Goal: Navigation & Orientation: Find specific page/section

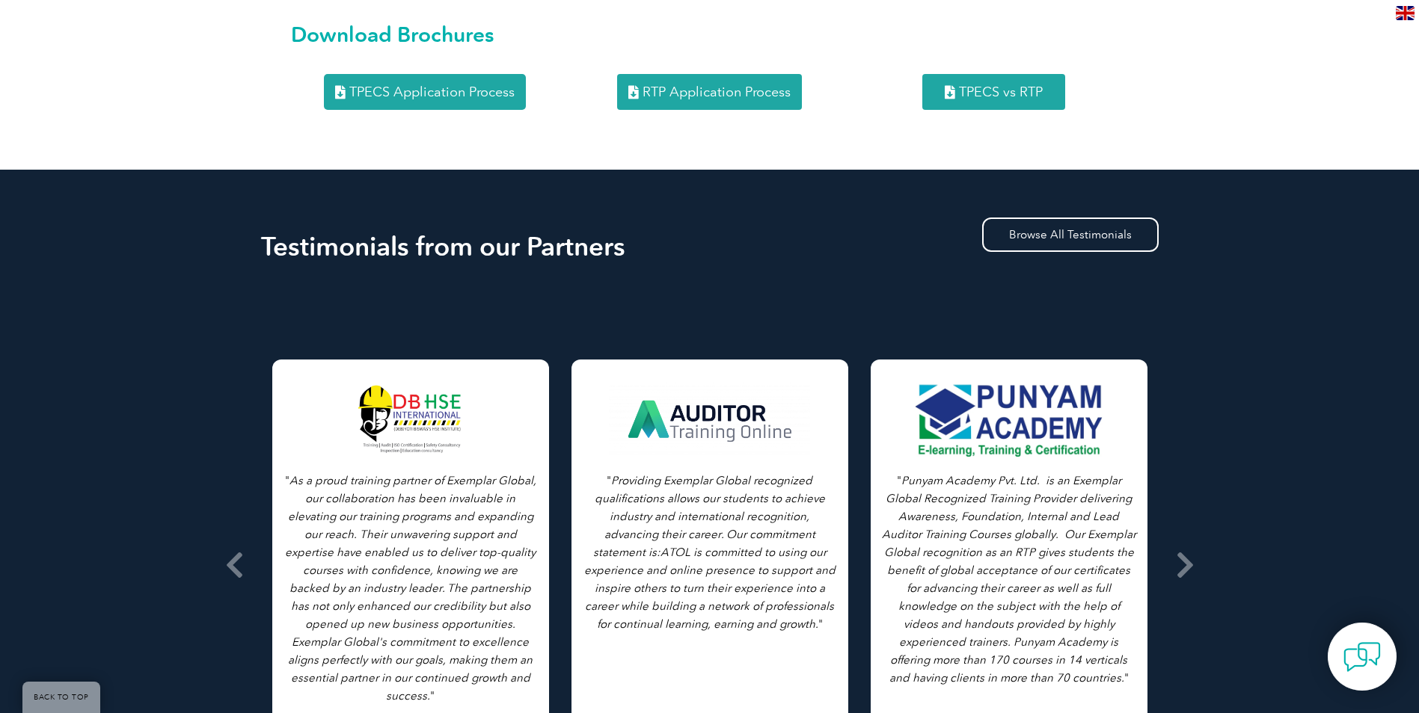
scroll to position [2169, 0]
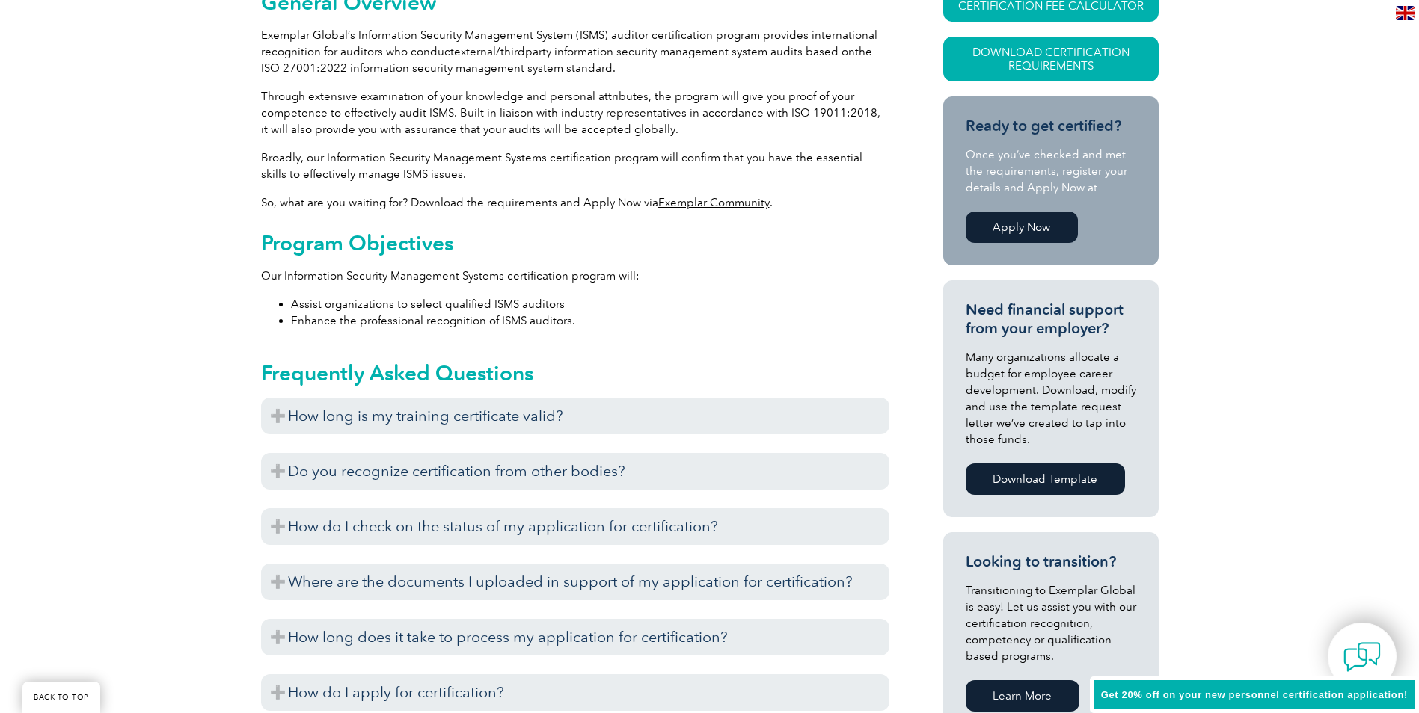
scroll to position [598, 0]
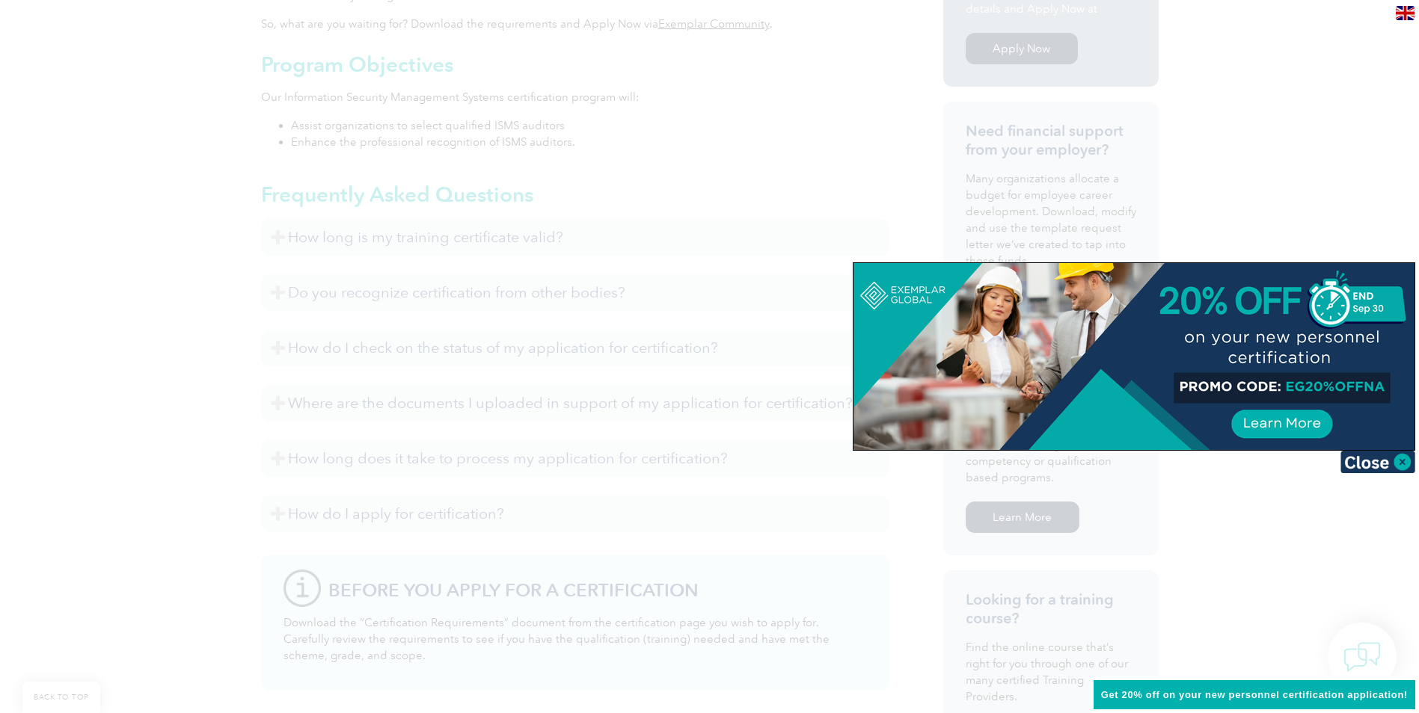
click at [1343, 189] on div at bounding box center [709, 356] width 1419 height 713
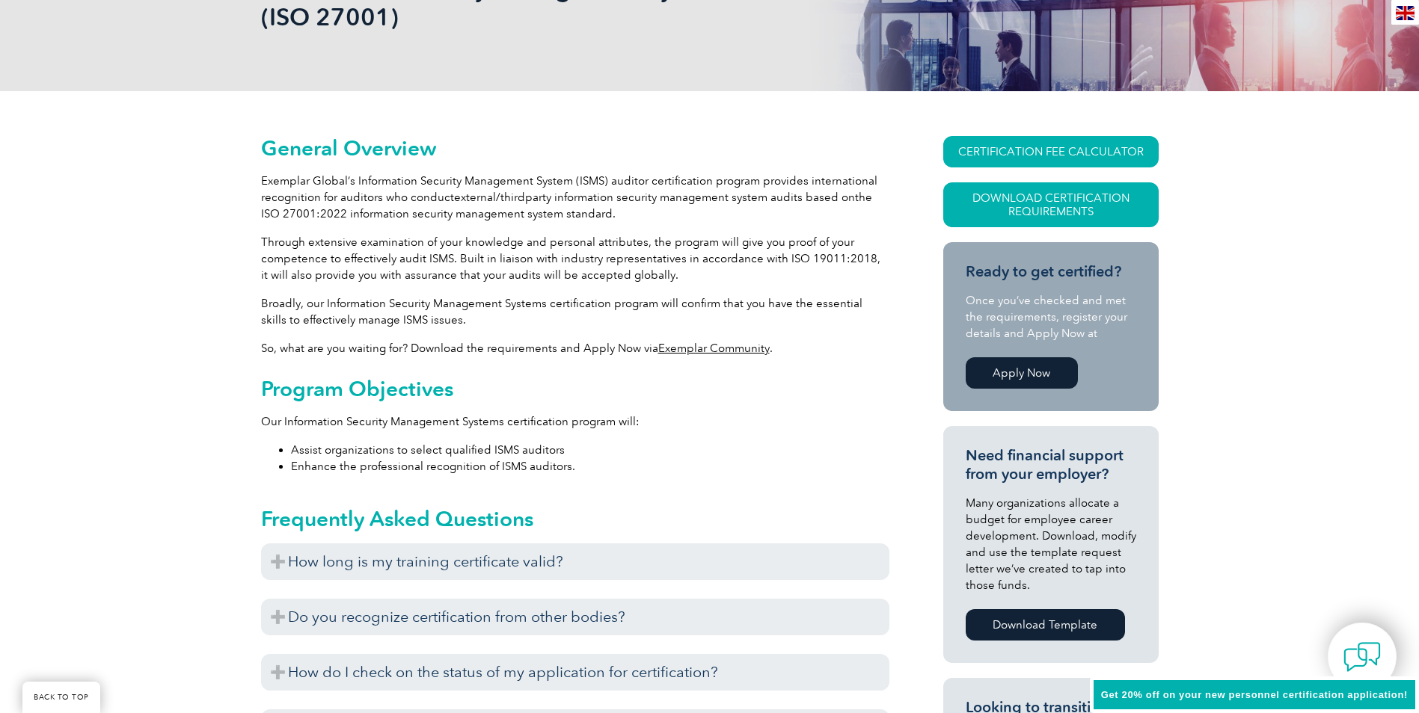
scroll to position [0, 0]
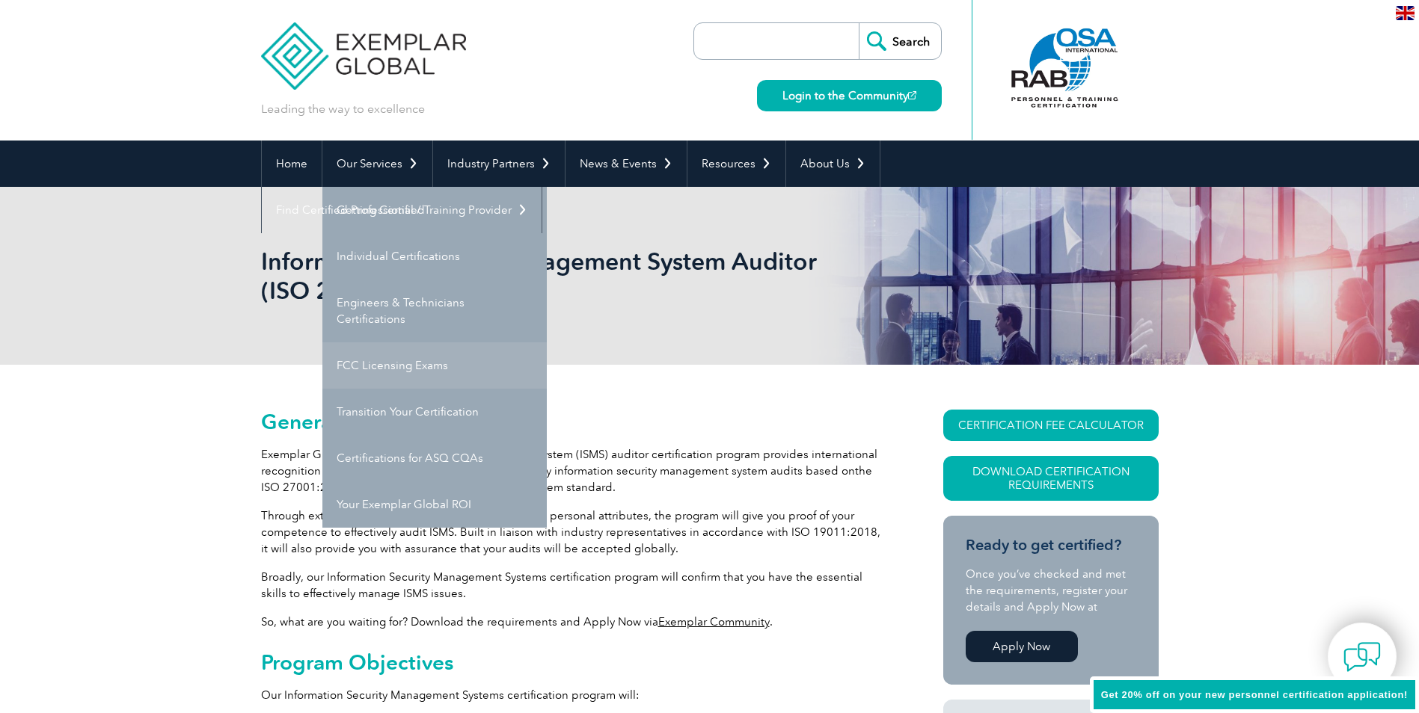
click at [405, 363] on link "FCC Licensing Exams" at bounding box center [434, 366] width 224 height 46
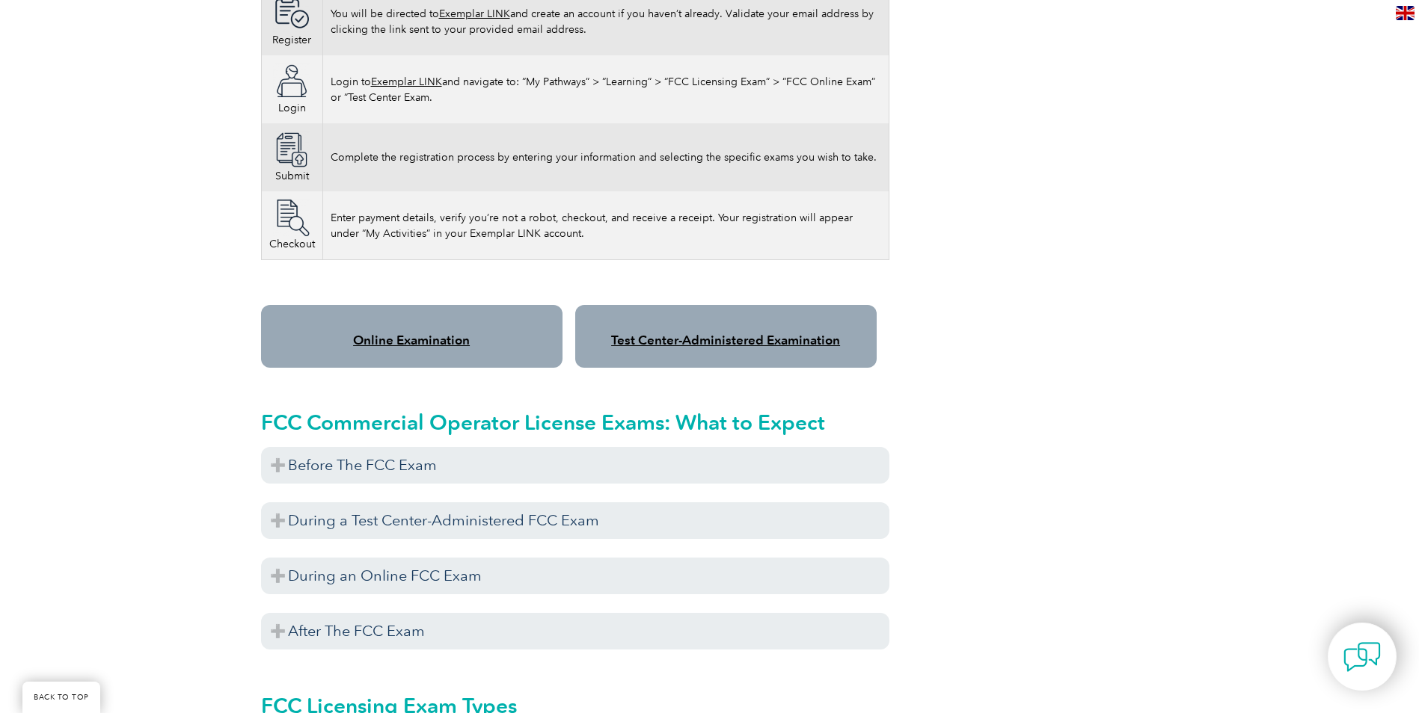
scroll to position [1122, 0]
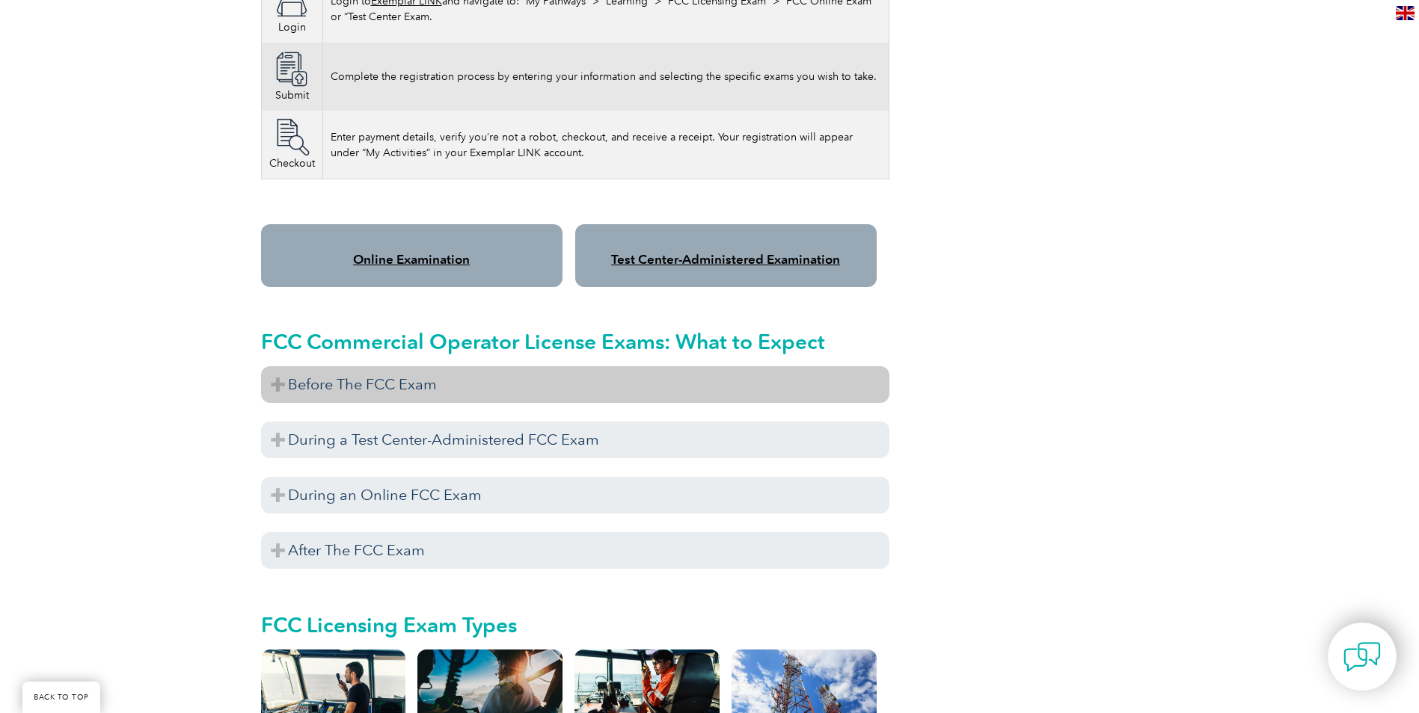
click at [399, 366] on h3 "Before The FCC Exam" at bounding box center [575, 384] width 628 height 37
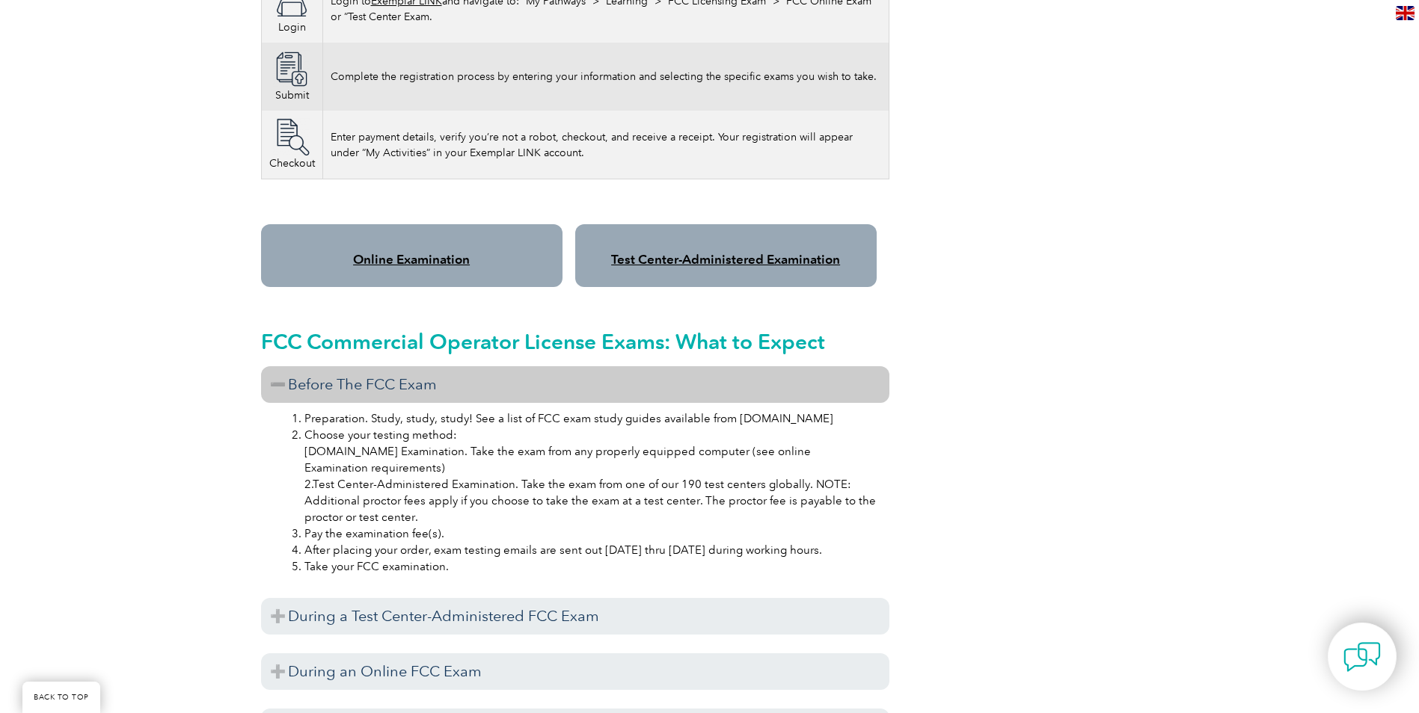
click at [715, 224] on div "Test Center-Administered Examination" at bounding box center [725, 255] width 301 height 63
click at [704, 252] on link "Test Center-Administered Examination" at bounding box center [725, 259] width 229 height 15
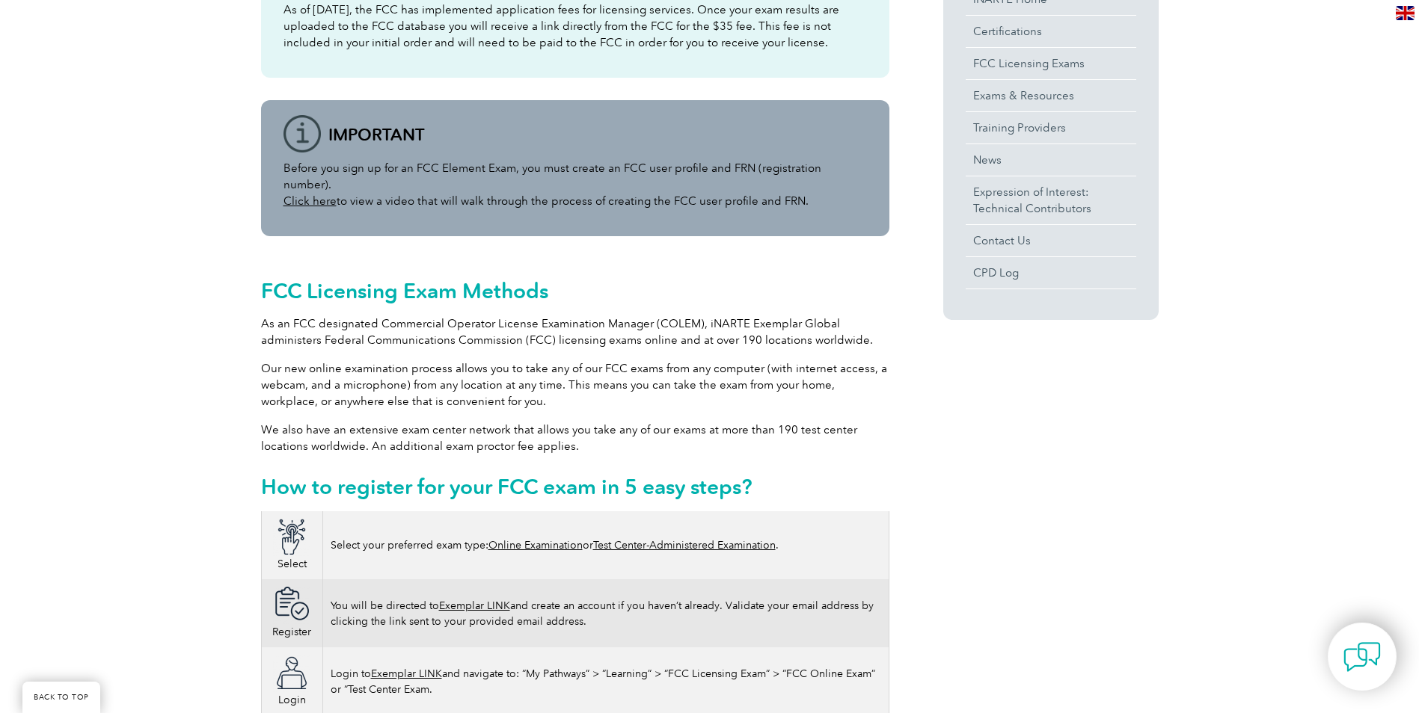
scroll to position [0, 0]
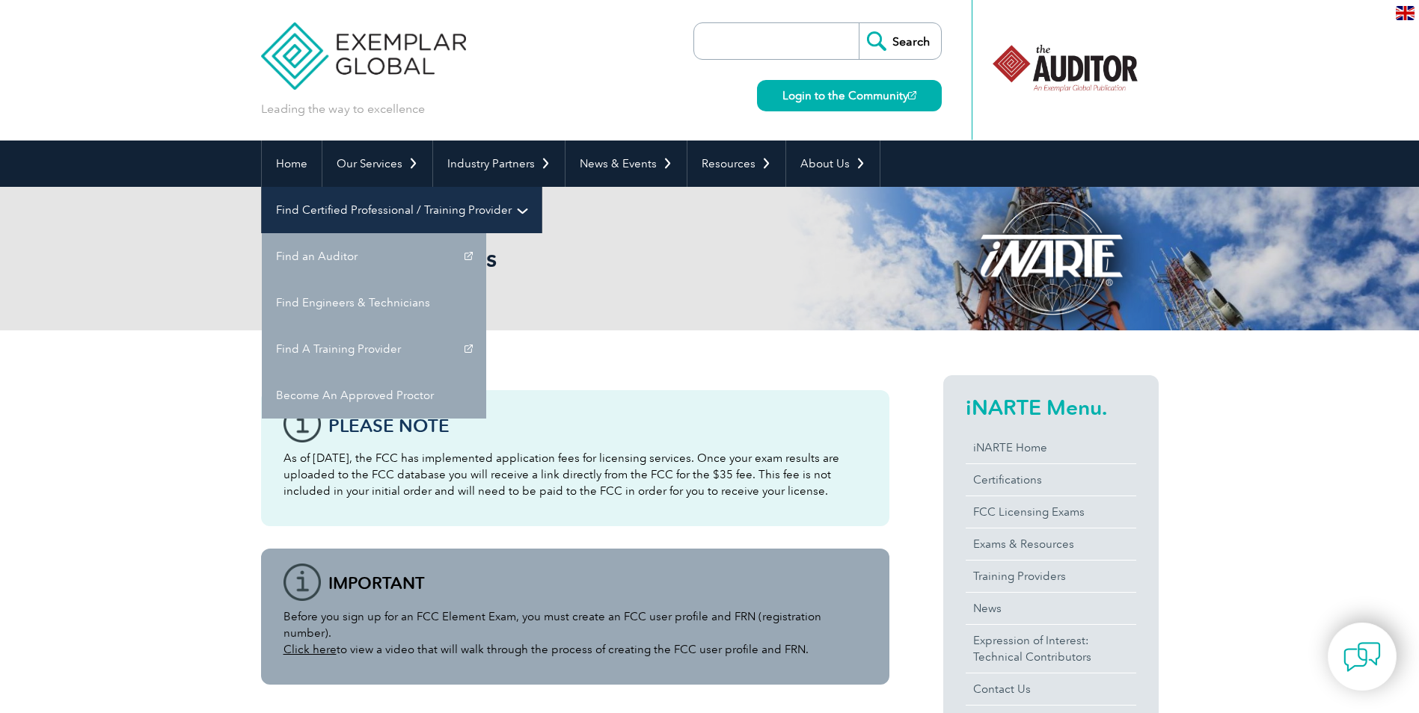
click at [541, 187] on link "Find Certified Professional / Training Provider" at bounding box center [402, 210] width 280 height 46
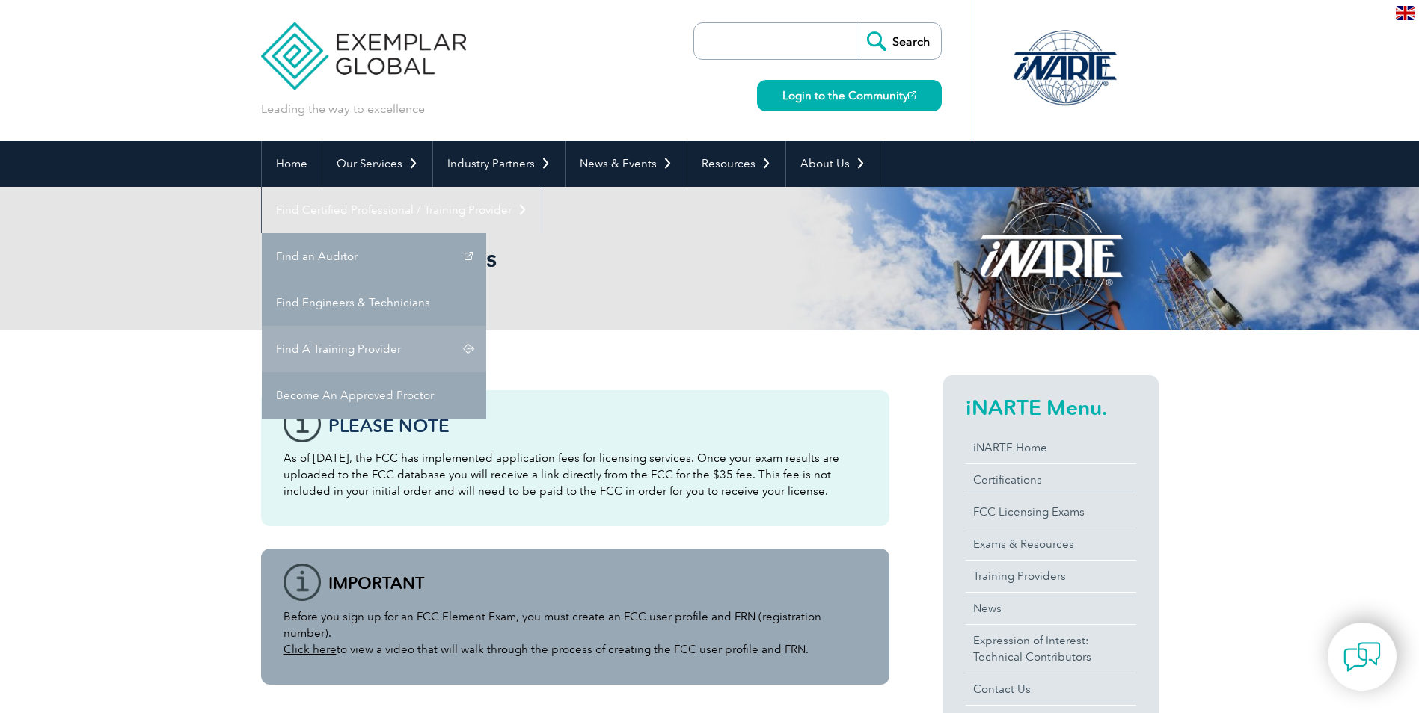
click at [486, 326] on link "Find A Training Provider" at bounding box center [374, 349] width 224 height 46
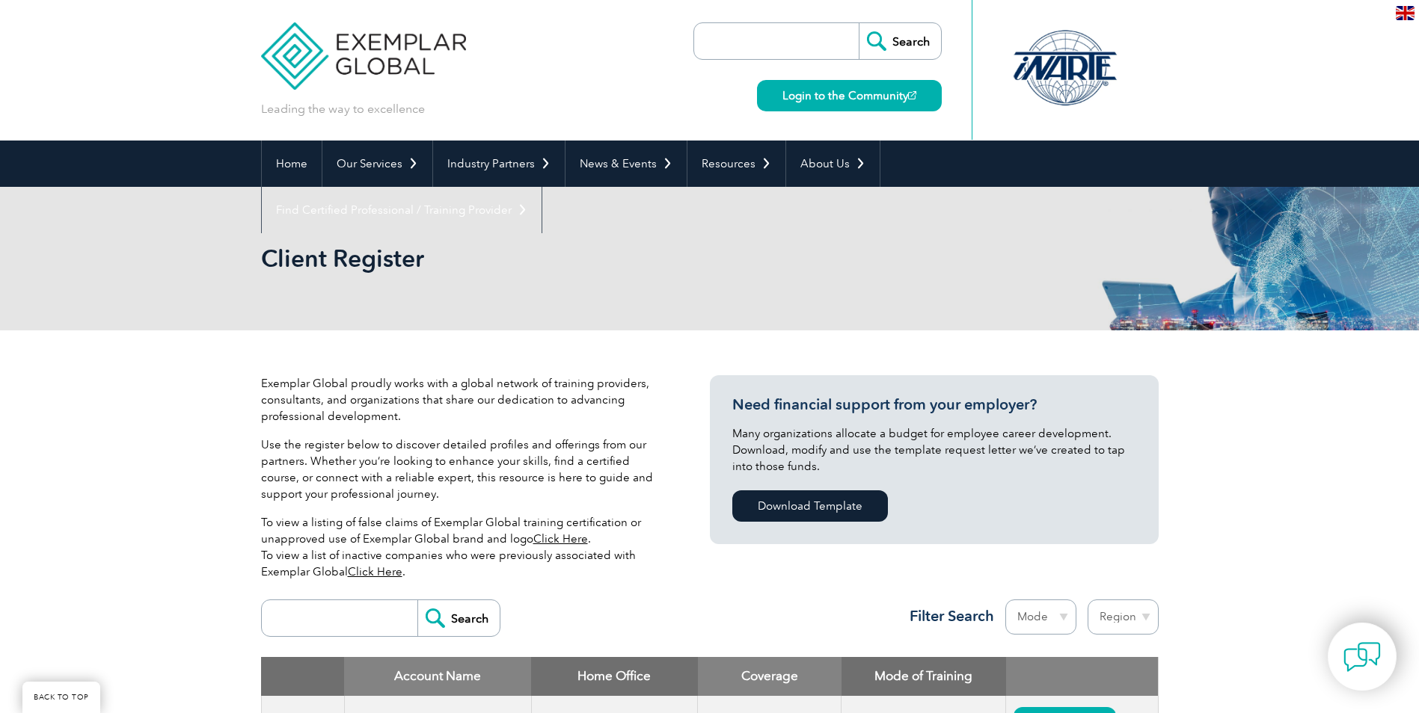
scroll to position [374, 0]
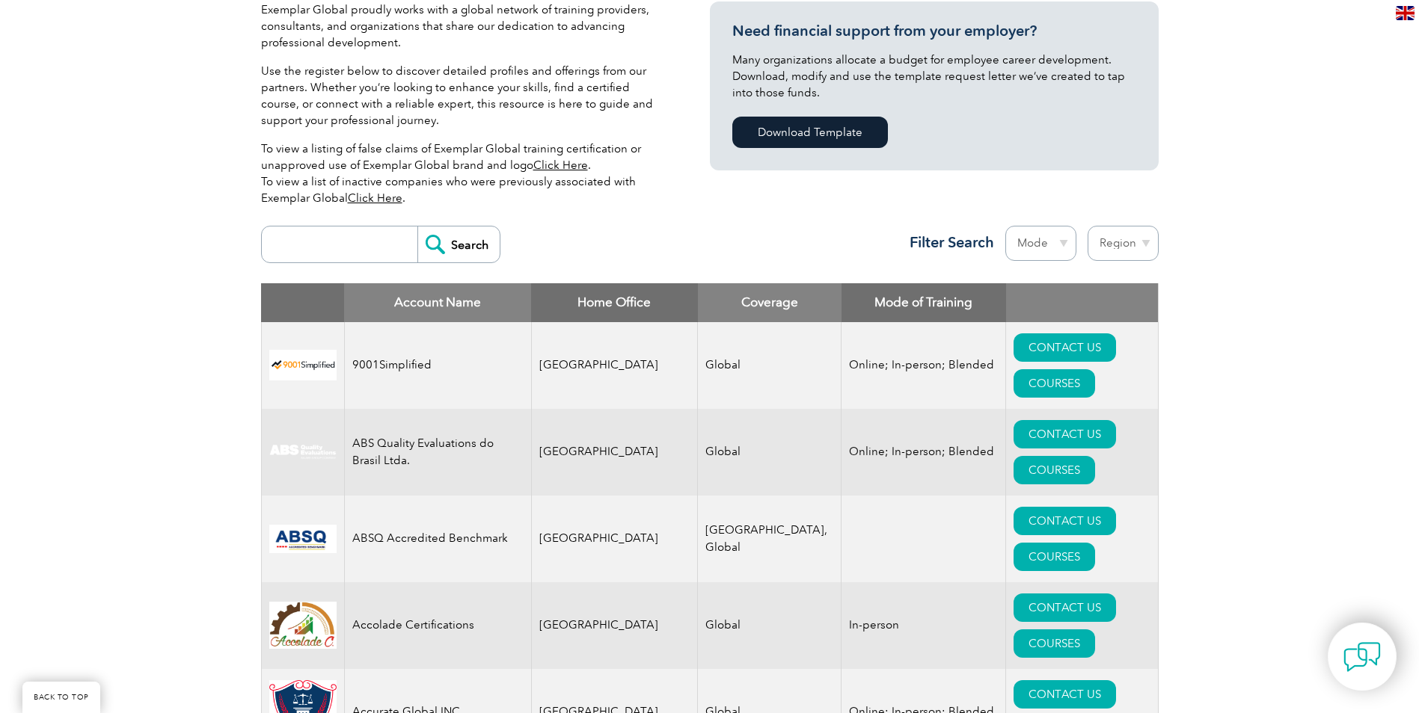
click at [307, 241] on input "search" at bounding box center [343, 245] width 148 height 36
type input "sgs"
click at [451, 242] on input "Search" at bounding box center [458, 245] width 82 height 36
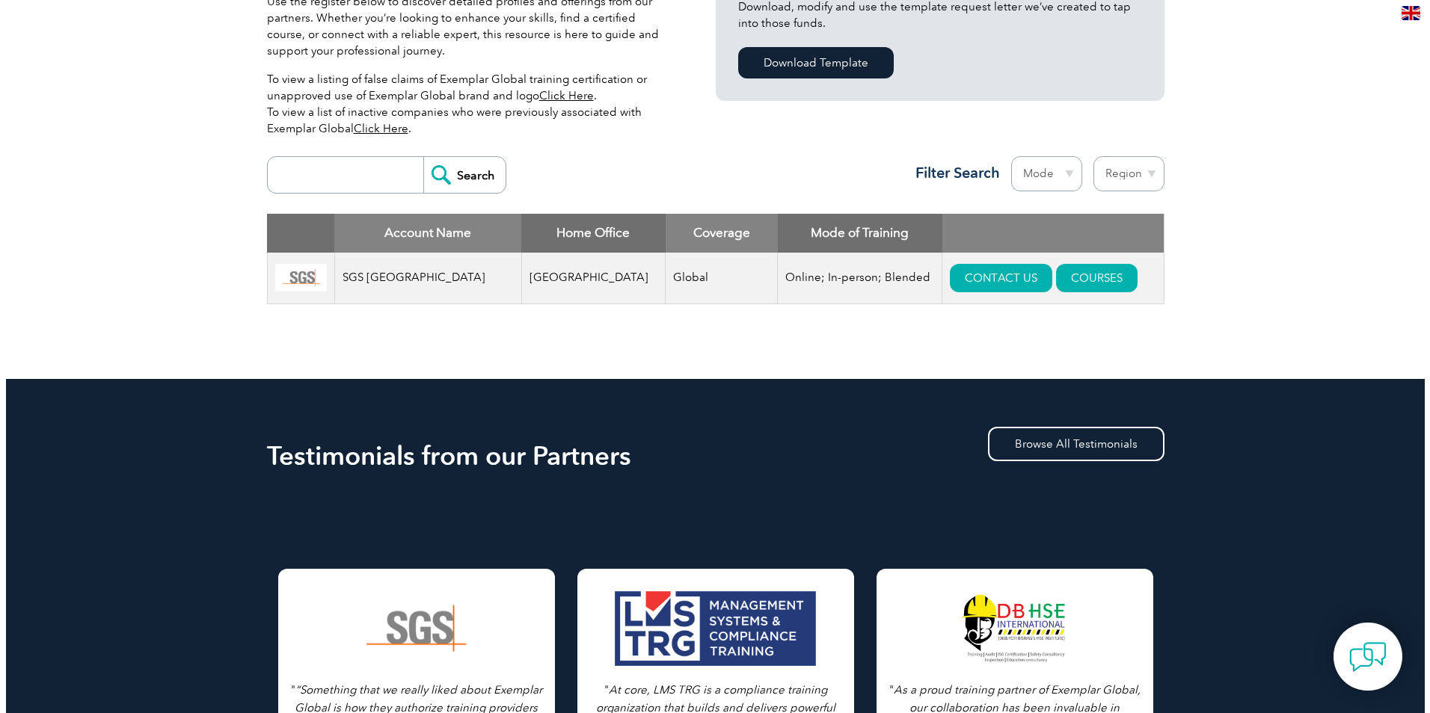
scroll to position [449, 0]
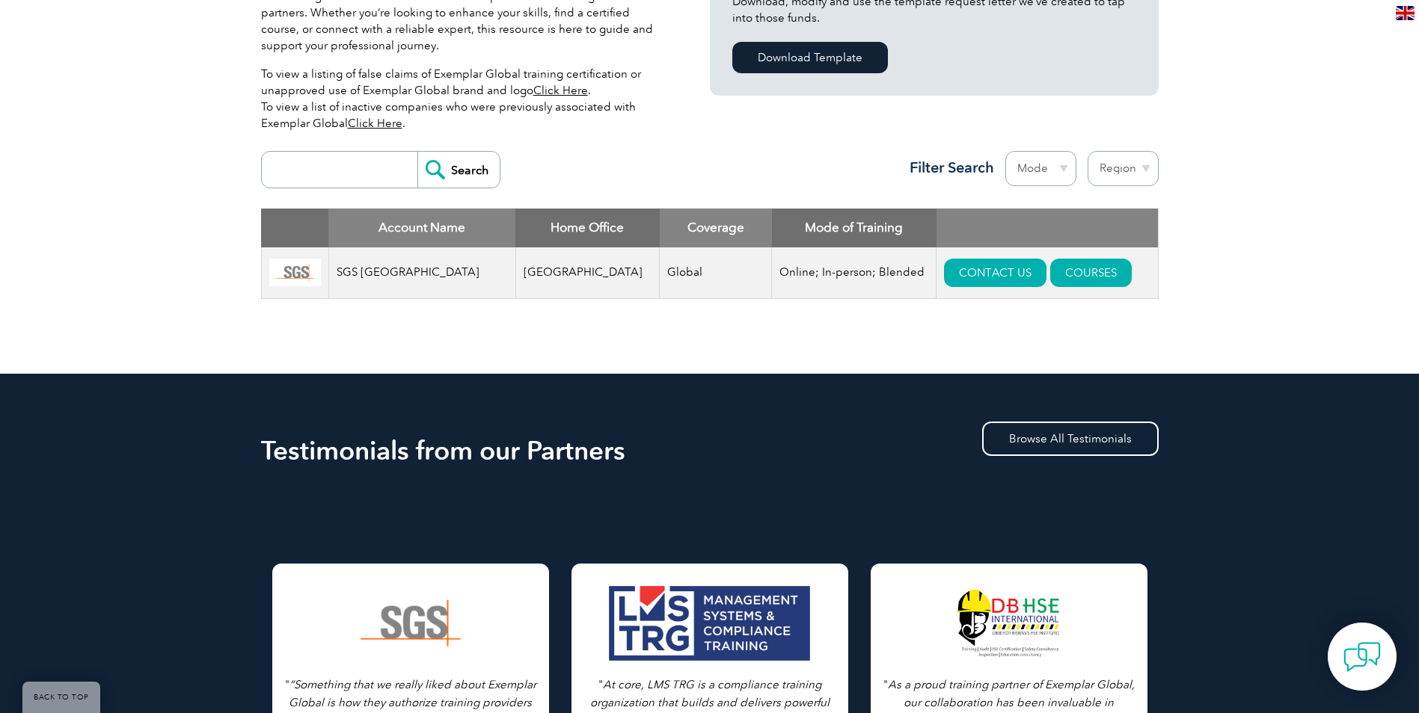
click at [337, 168] on input "search" at bounding box center [343, 170] width 148 height 36
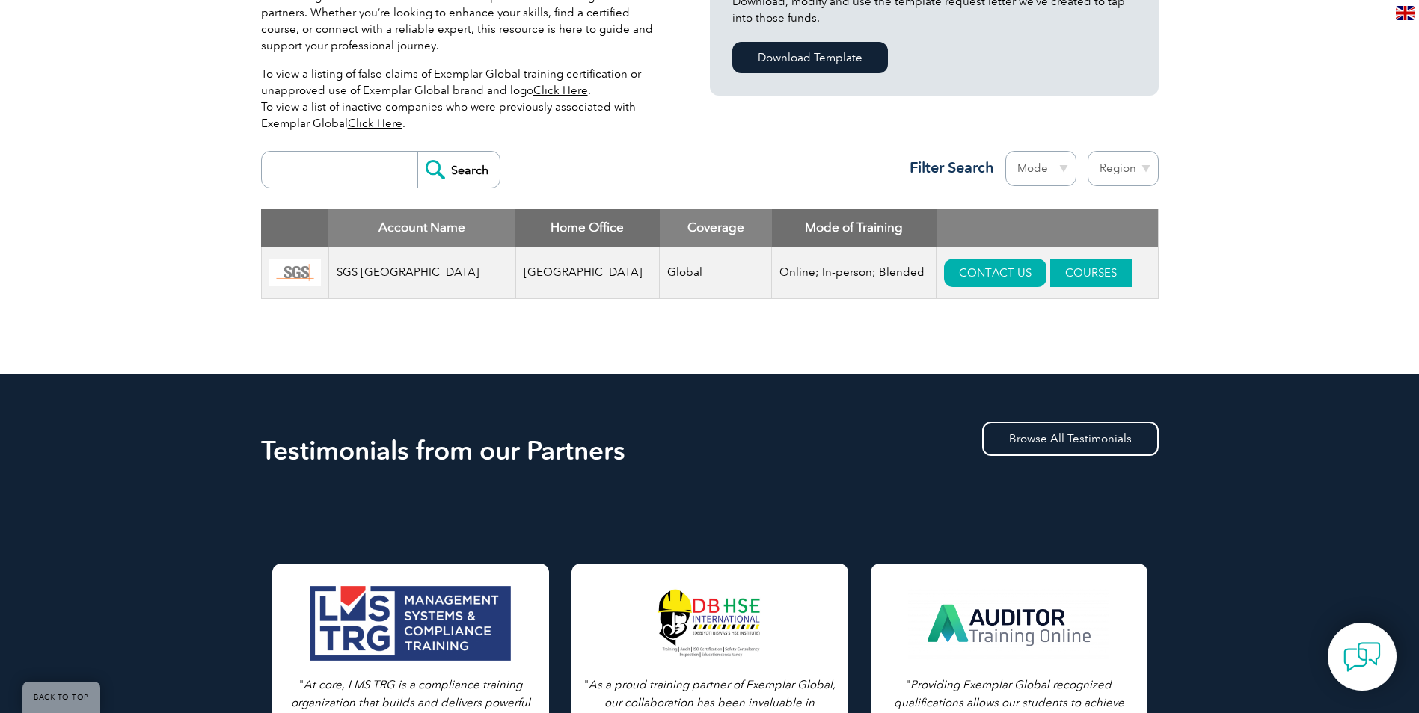
click at [1050, 270] on link "COURSES" at bounding box center [1091, 273] width 82 height 28
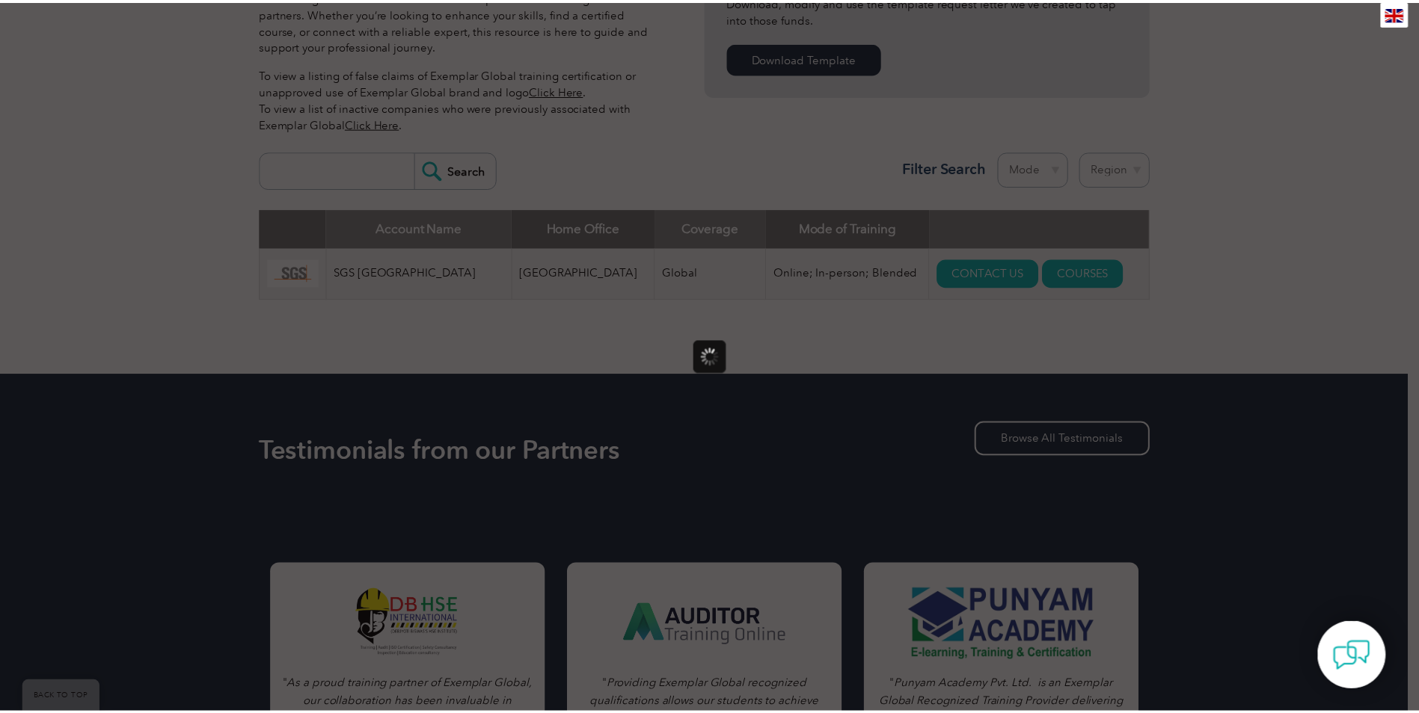
scroll to position [0, 0]
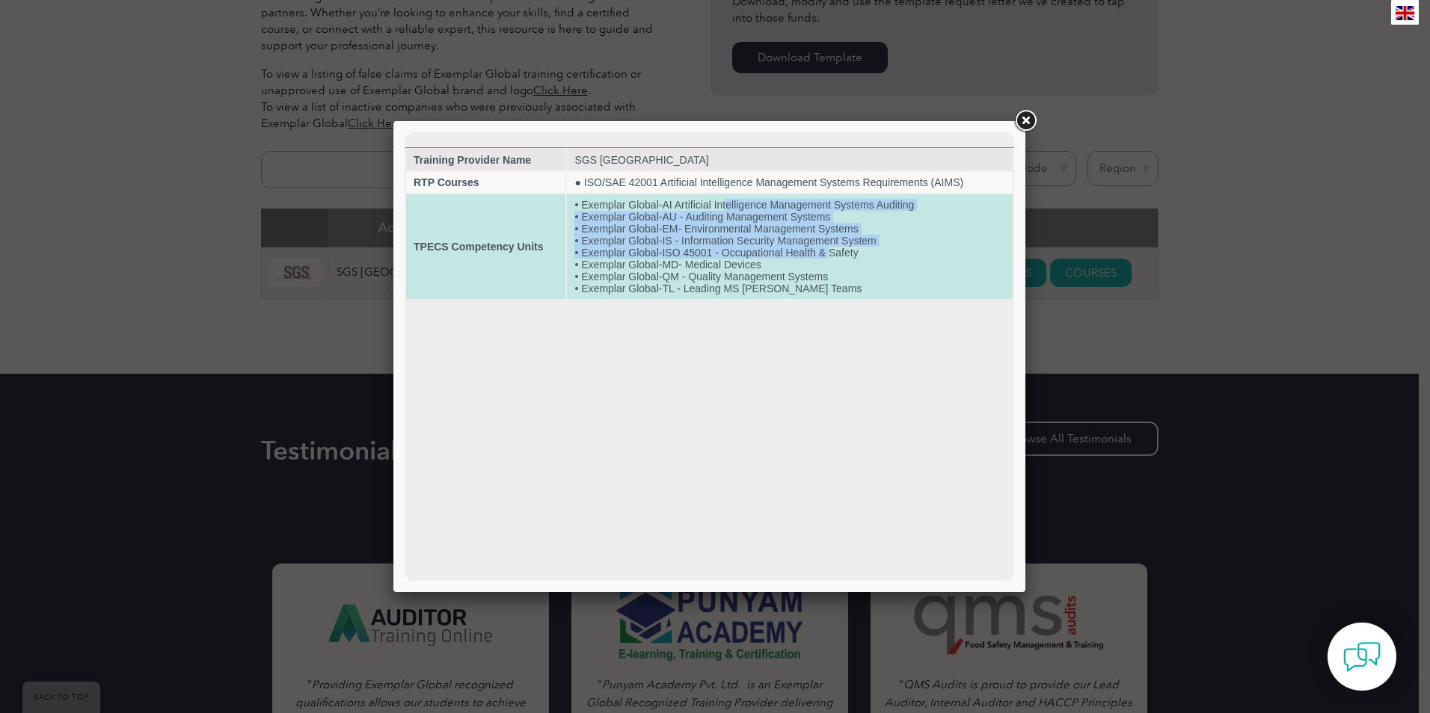
drag, startPoint x: 728, startPoint y: 204, endPoint x: 829, endPoint y: 255, distance: 113.7
click at [829, 255] on td "• Exemplar Global-AI Artificial Intelligence Management Systems Auditing • Exem…" at bounding box center [790, 246] width 446 height 105
drag, startPoint x: 829, startPoint y: 255, endPoint x: 805, endPoint y: 289, distance: 41.3
click at [805, 289] on td "• Exemplar Global-AI Artificial Intelligence Management Systems Auditing • Exem…" at bounding box center [790, 246] width 446 height 105
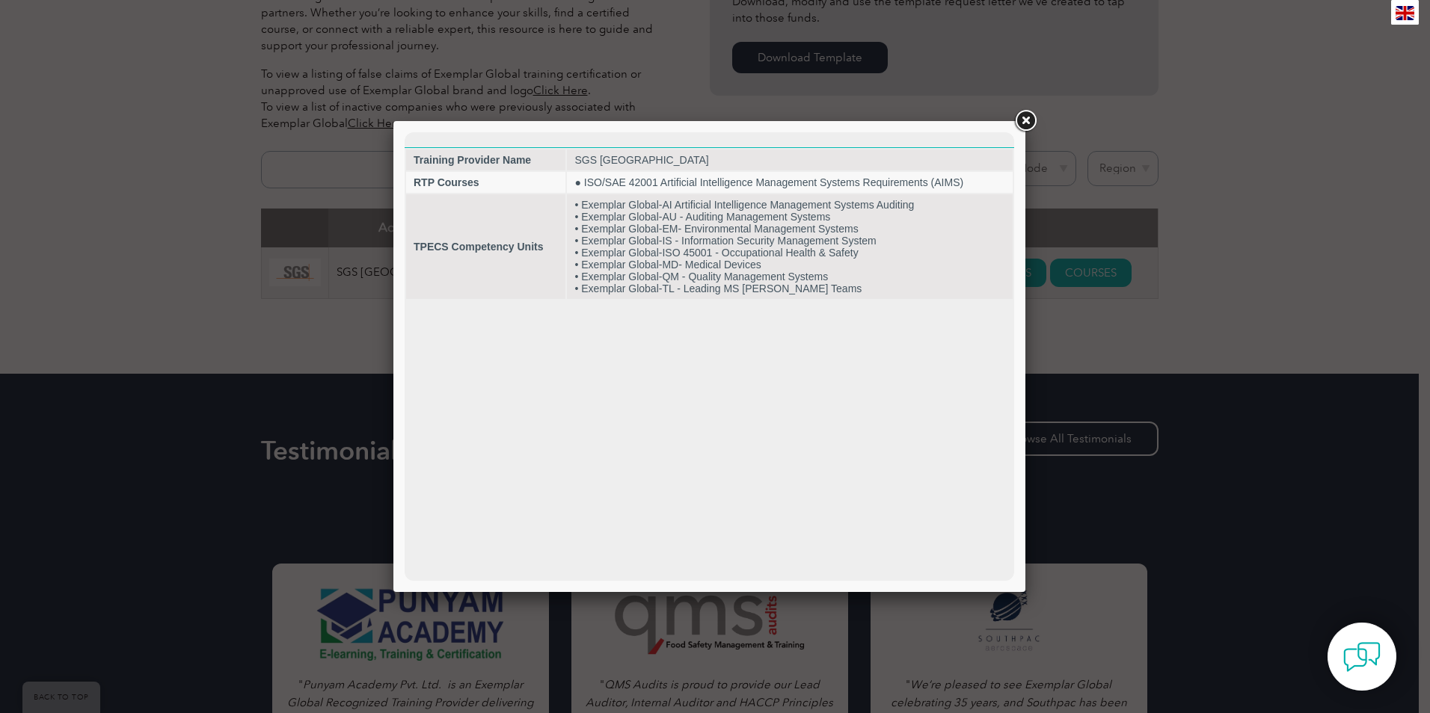
click at [1025, 118] on link at bounding box center [1025, 121] width 27 height 27
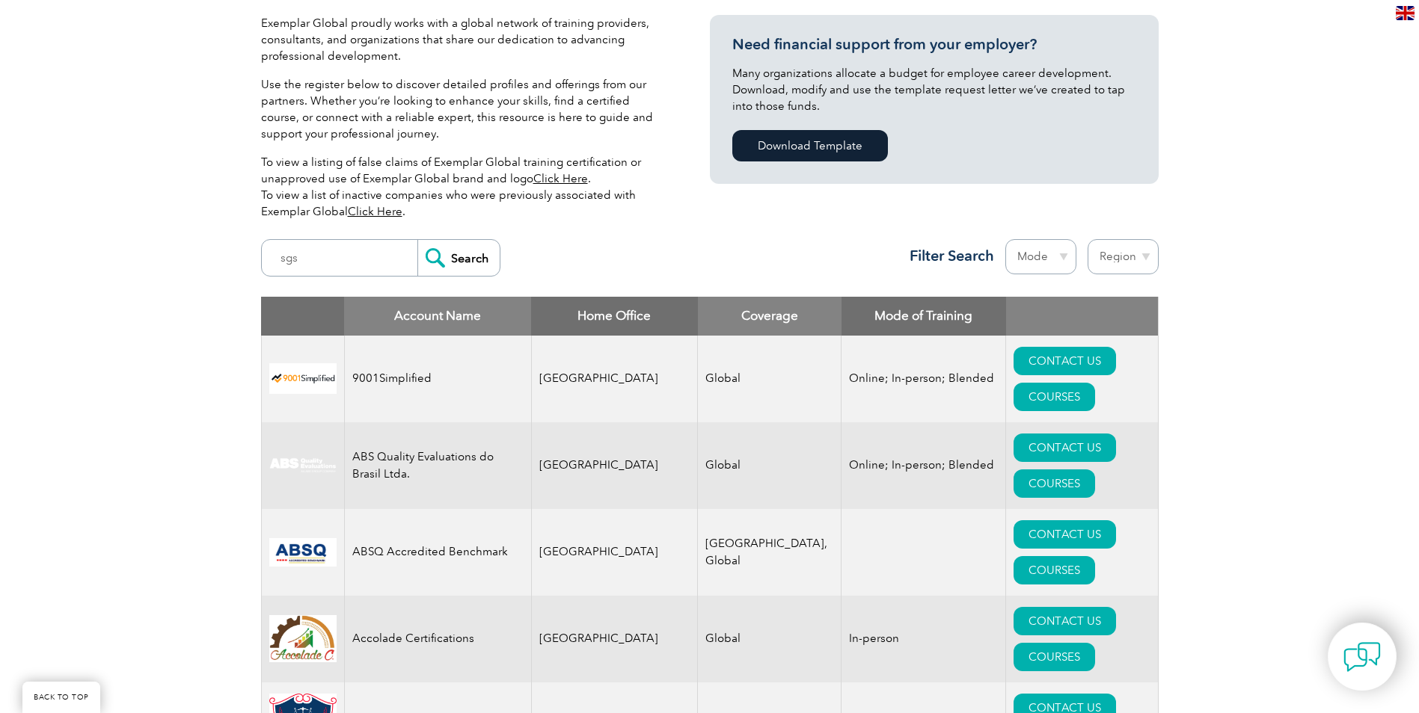
scroll to position [75, 0]
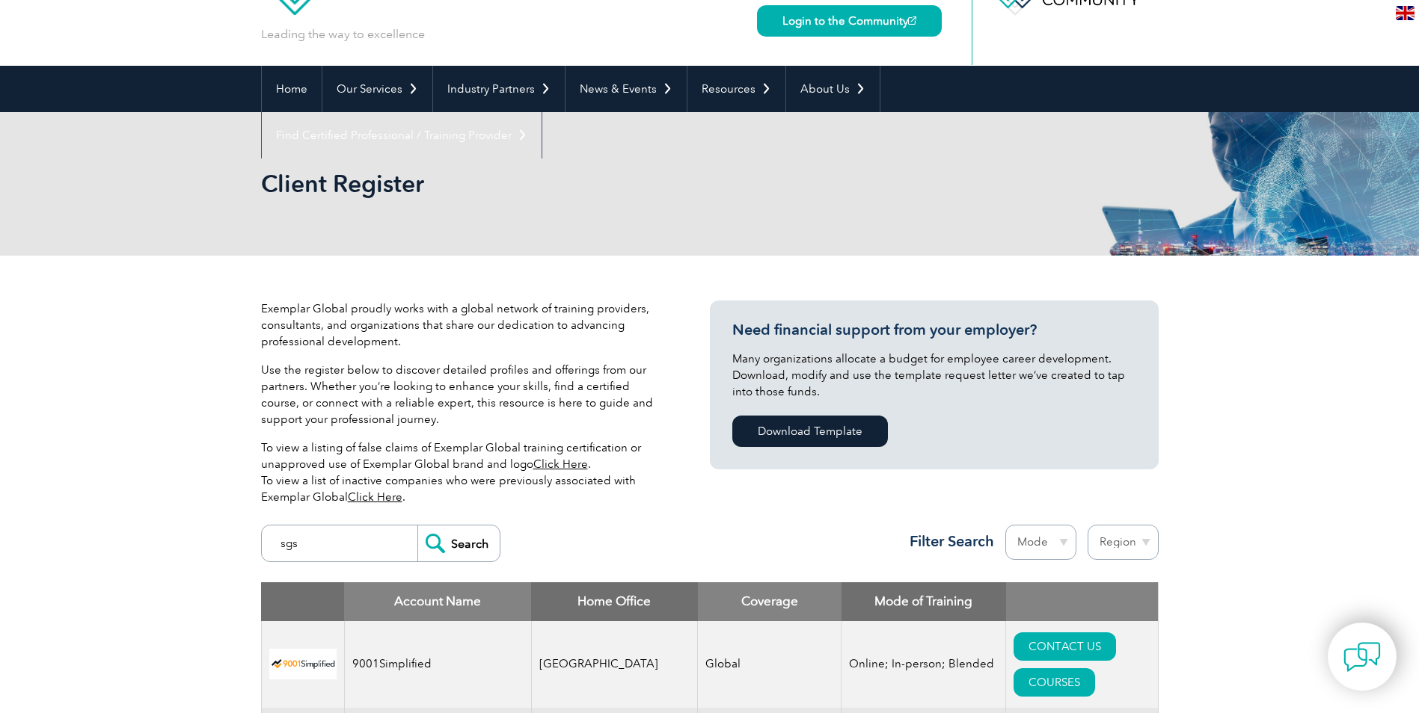
click at [372, 550] on input "sgs" at bounding box center [343, 544] width 148 height 36
type input "lithuania"
click at [417, 526] on input "Search" at bounding box center [458, 544] width 82 height 36
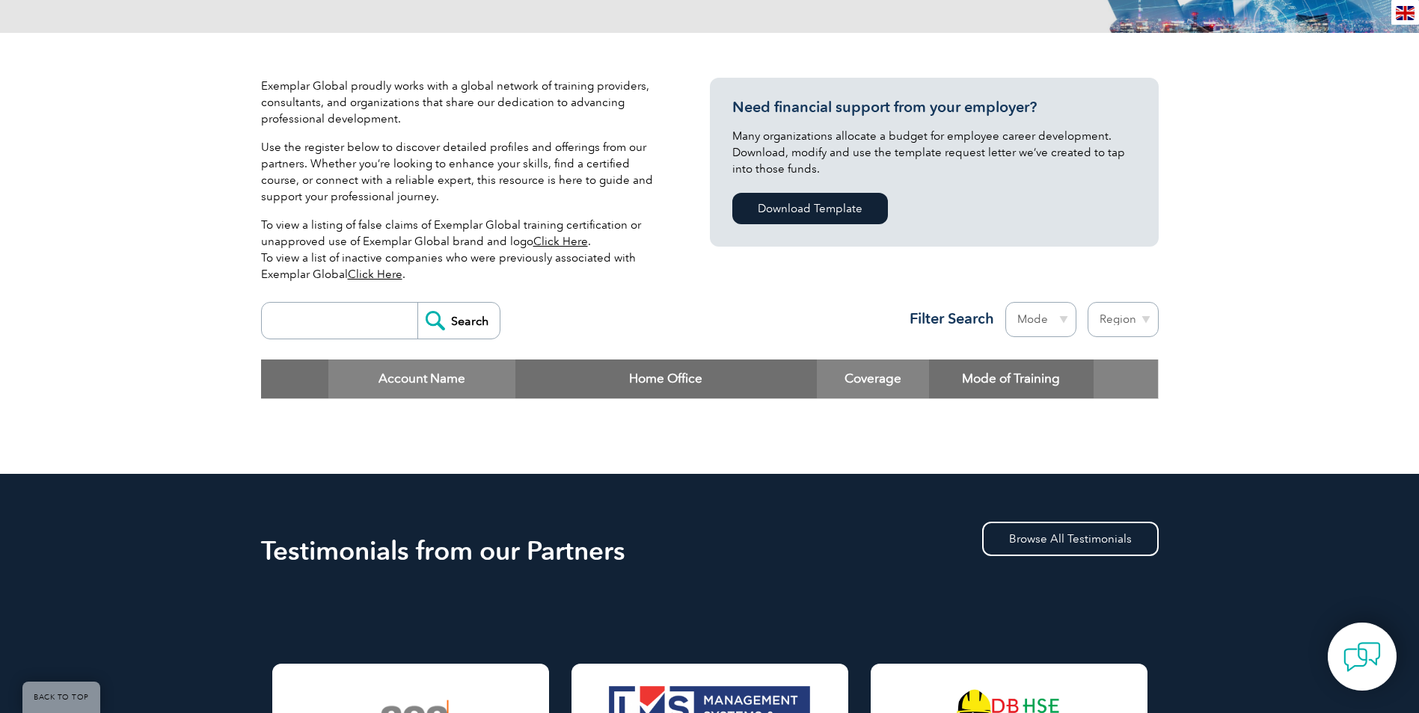
scroll to position [299, 0]
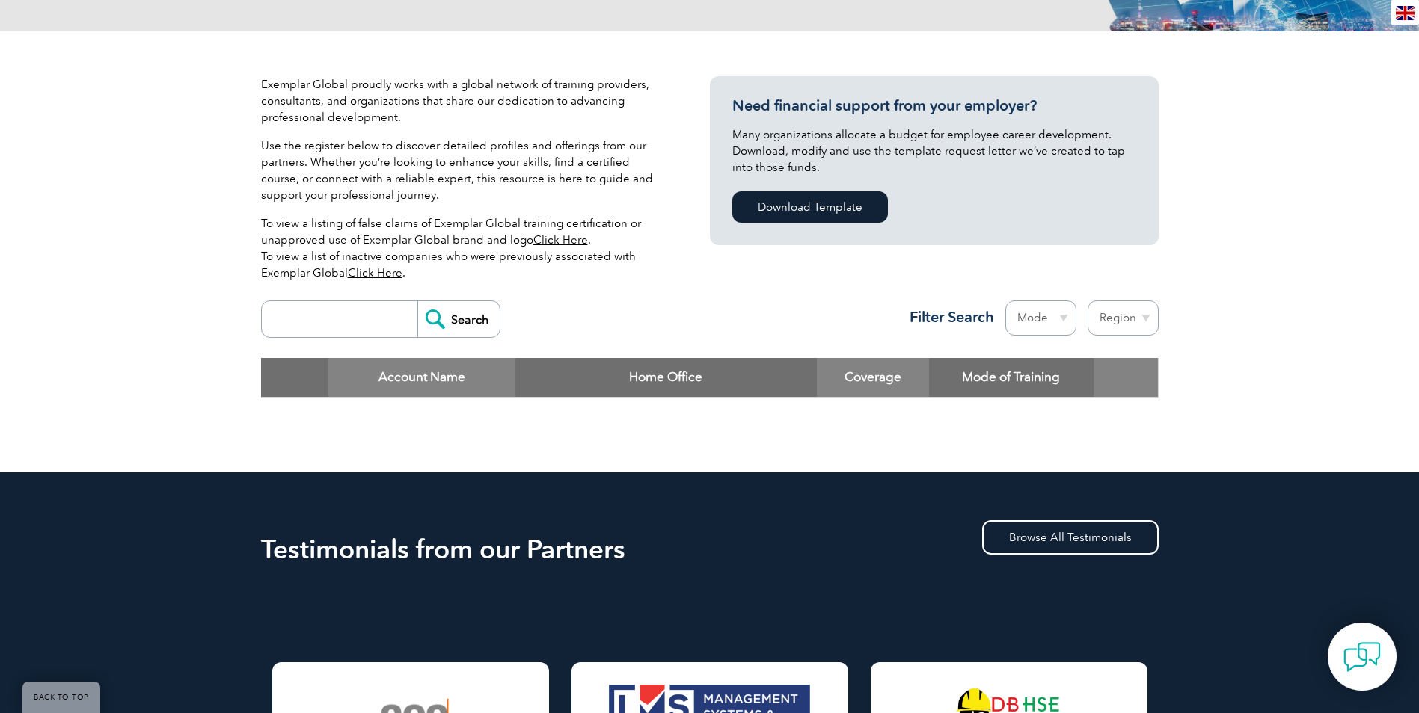
click at [291, 321] on input "search" at bounding box center [343, 319] width 148 height 36
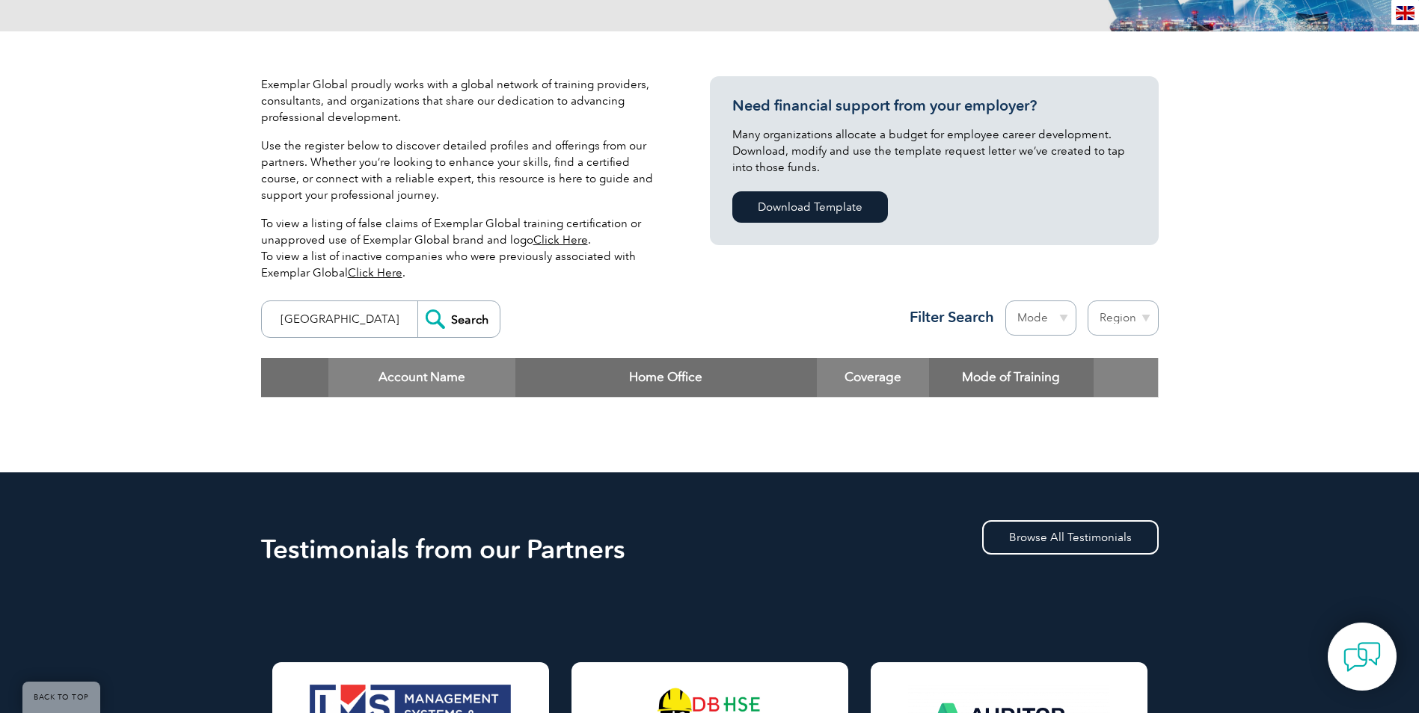
type input "poland"
click at [417, 301] on input "Search" at bounding box center [458, 319] width 82 height 36
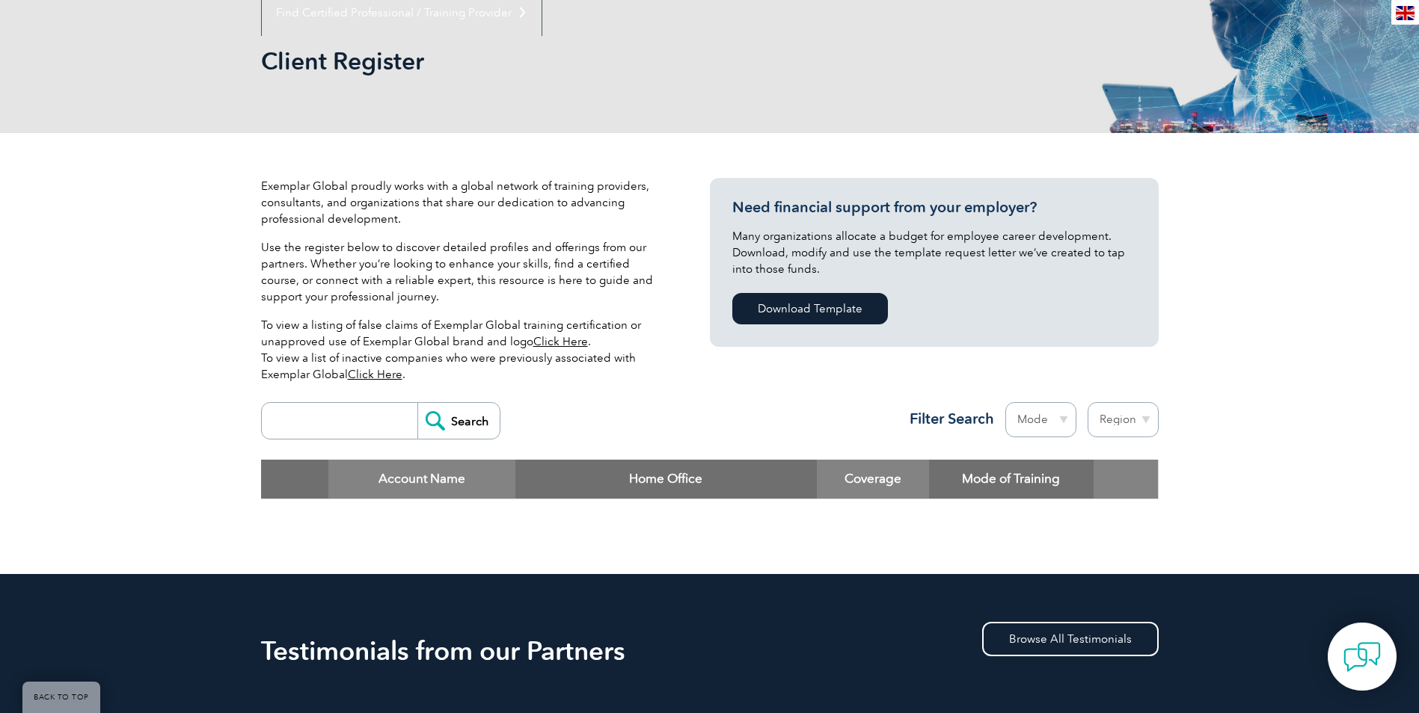
scroll to position [374, 0]
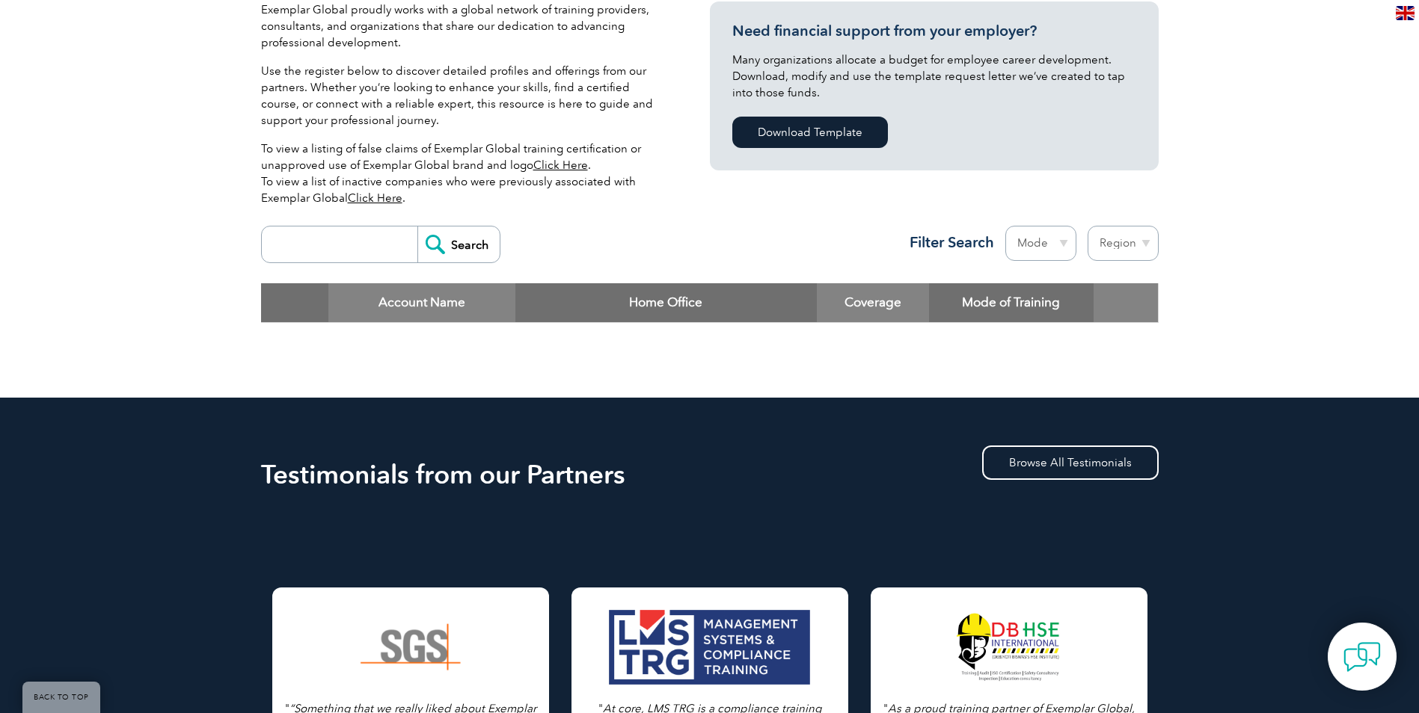
click at [340, 254] on input "search" at bounding box center [343, 245] width 148 height 36
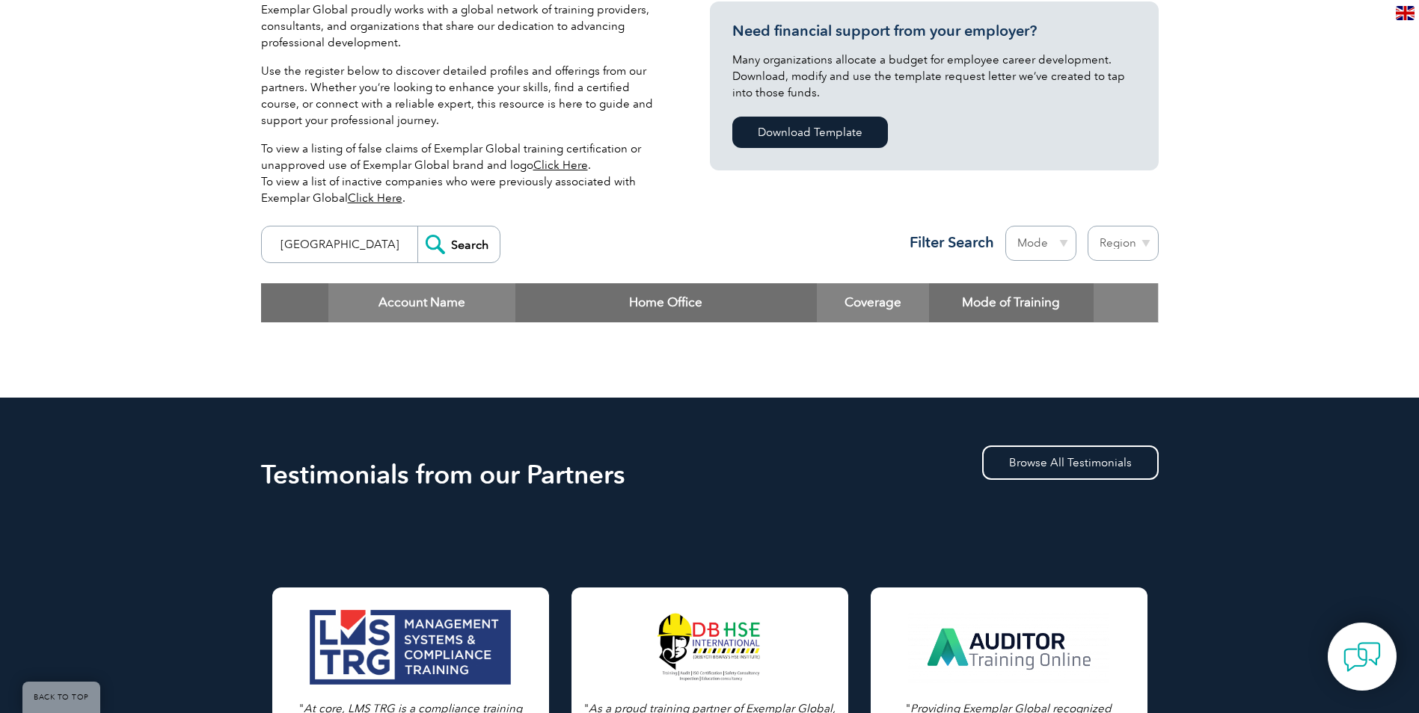
type input "[GEOGRAPHIC_DATA]"
click at [417, 227] on input "Search" at bounding box center [458, 245] width 82 height 36
